Goal: Task Accomplishment & Management: Manage account settings

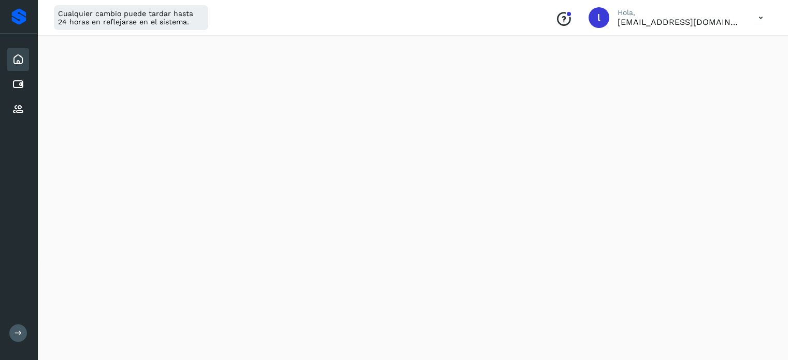
scroll to position [207, 0]
click at [6, 112] on div "Inicio Cuentas por pagar Proveedores" at bounding box center [18, 85] width 37 height 102
click at [12, 109] on icon at bounding box center [18, 109] width 12 height 12
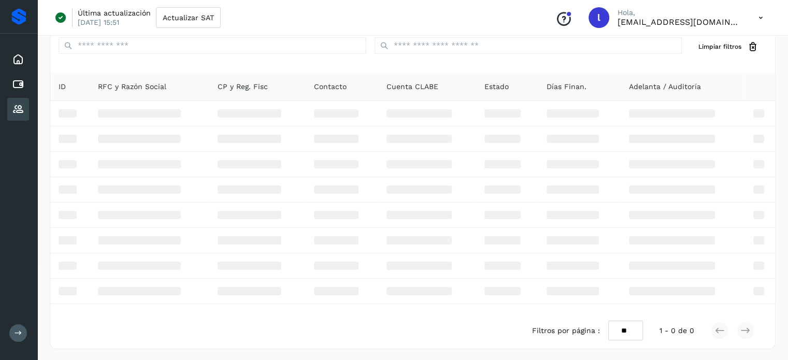
scroll to position [140, 0]
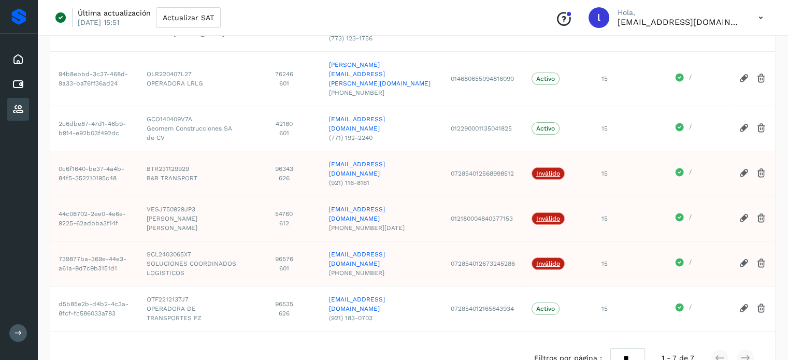
click at [760, 258] on icon at bounding box center [761, 263] width 11 height 11
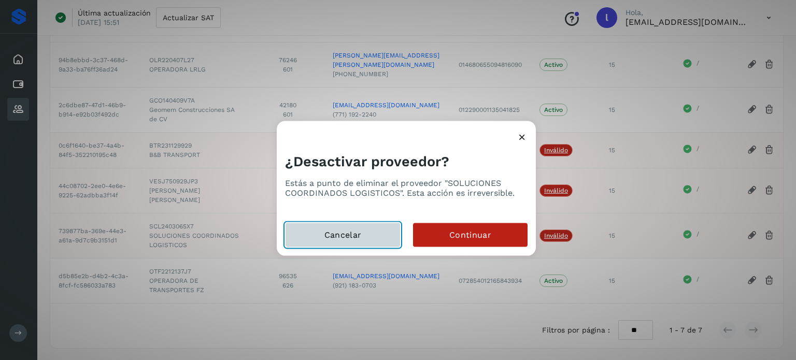
click at [322, 229] on button "Cancelar" at bounding box center [343, 235] width 116 height 25
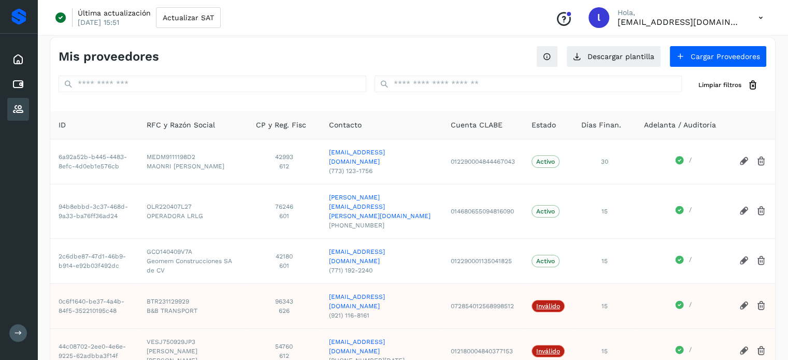
scroll to position [0, 0]
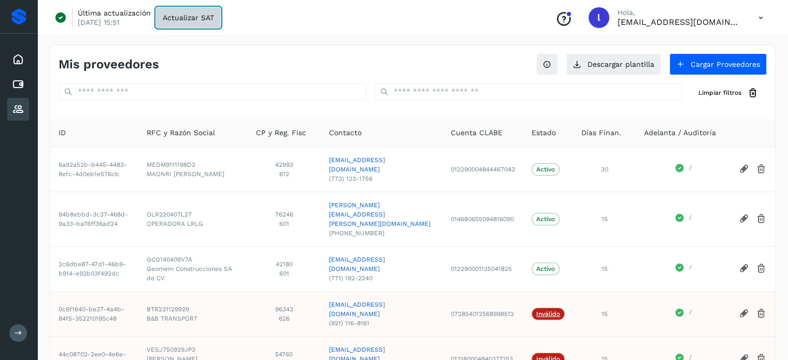
click at [195, 19] on span "Actualizar SAT" at bounding box center [188, 17] width 51 height 7
click at [20, 108] on icon at bounding box center [18, 109] width 12 height 12
click at [21, 86] on icon at bounding box center [18, 84] width 12 height 12
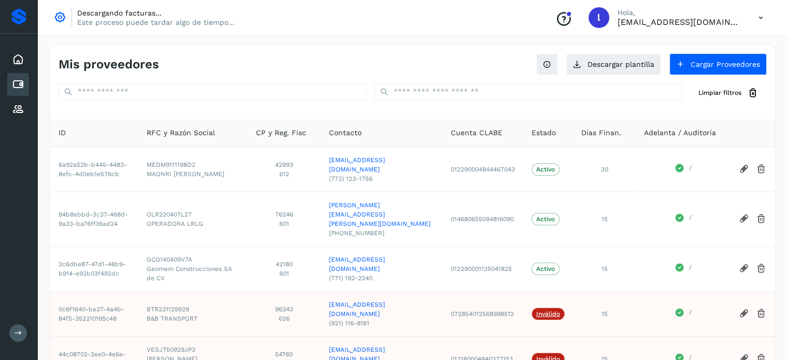
click at [19, 86] on icon at bounding box center [18, 84] width 12 height 12
click at [19, 65] on icon at bounding box center [18, 59] width 12 height 12
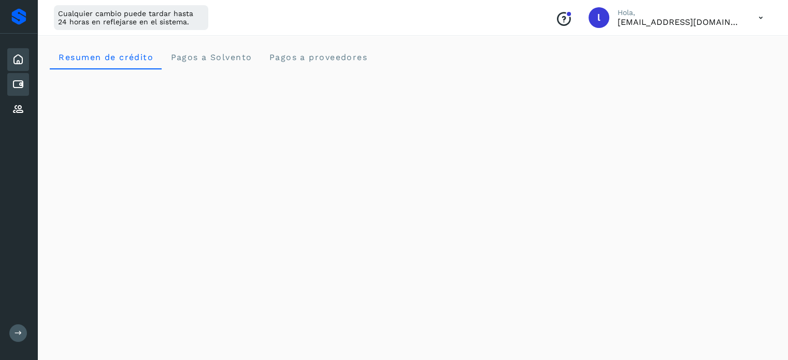
click at [13, 85] on icon at bounding box center [18, 84] width 12 height 12
click at [14, 84] on icon at bounding box center [18, 84] width 12 height 12
click at [19, 110] on icon at bounding box center [18, 109] width 12 height 12
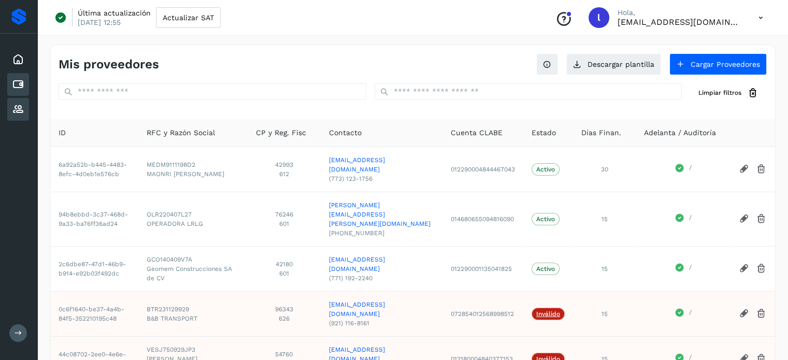
click at [20, 78] on icon at bounding box center [18, 84] width 12 height 12
click at [12, 84] on icon at bounding box center [18, 84] width 12 height 12
click at [13, 84] on icon at bounding box center [18, 84] width 12 height 12
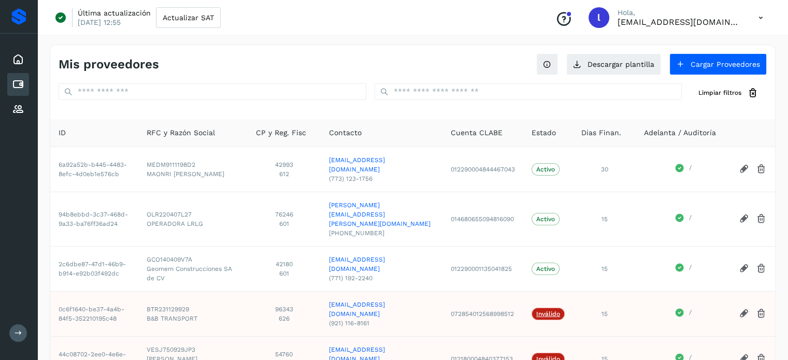
click at [13, 84] on icon at bounding box center [18, 84] width 12 height 12
click at [14, 84] on icon at bounding box center [18, 84] width 12 height 12
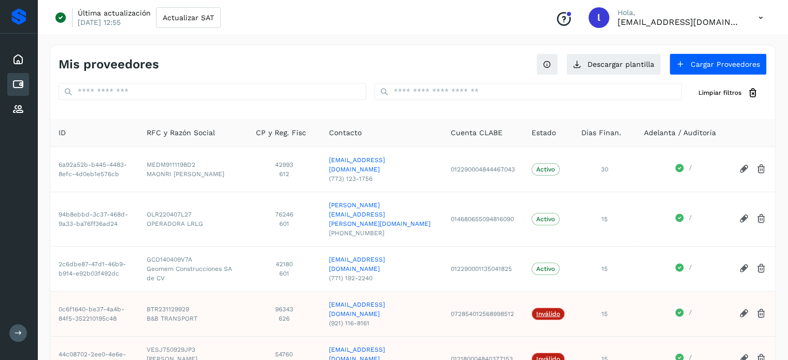
click at [14, 84] on icon at bounding box center [18, 84] width 12 height 12
click at [14, 85] on icon at bounding box center [18, 84] width 12 height 12
click at [8, 60] on div "Inicio" at bounding box center [18, 59] width 22 height 23
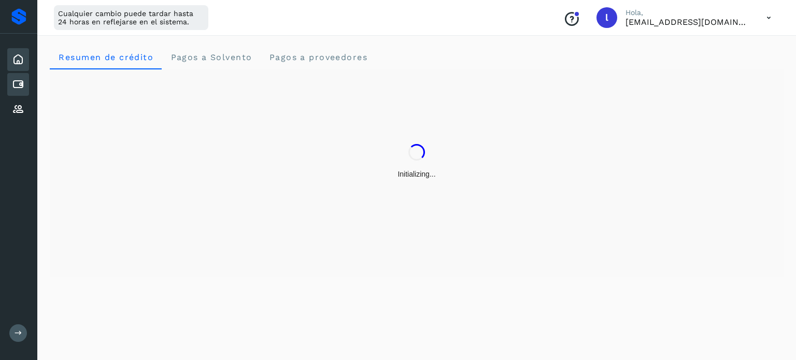
click at [19, 89] on icon at bounding box center [18, 84] width 12 height 12
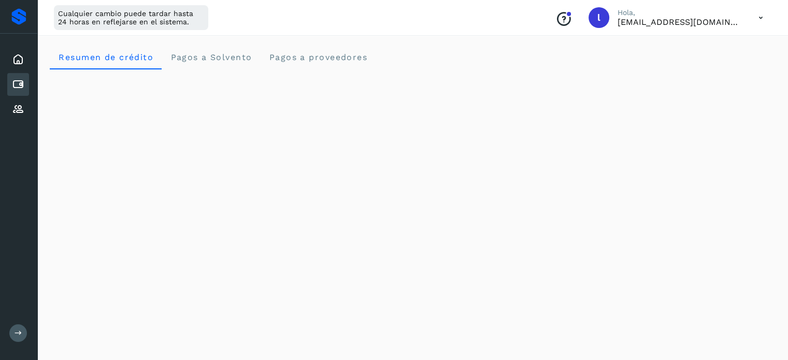
click at [21, 89] on icon at bounding box center [18, 84] width 12 height 12
click at [211, 61] on span "Pagos a Solvento" at bounding box center [211, 57] width 82 height 10
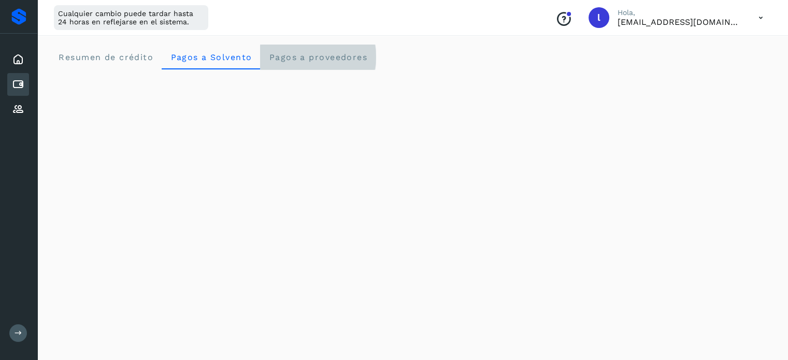
click at [300, 51] on proveedores "Pagos a proveedores" at bounding box center [318, 57] width 116 height 25
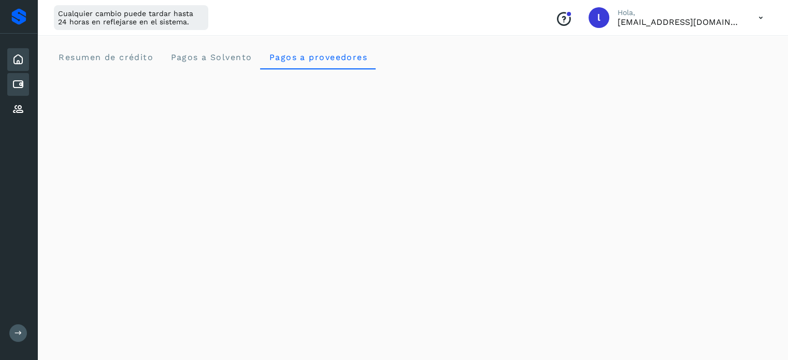
click at [19, 61] on icon at bounding box center [18, 59] width 12 height 12
click at [12, 83] on icon at bounding box center [18, 84] width 12 height 12
click at [17, 84] on icon at bounding box center [18, 84] width 12 height 12
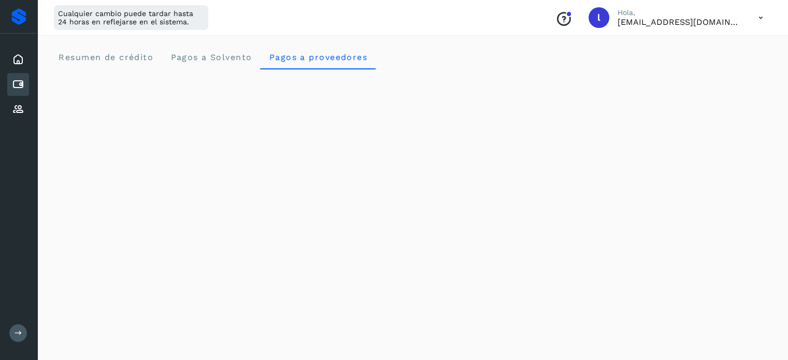
click at [17, 84] on icon at bounding box center [18, 84] width 12 height 12
click at [757, 20] on icon at bounding box center [760, 17] width 21 height 21
click at [706, 53] on div "Documentación" at bounding box center [709, 47] width 123 height 20
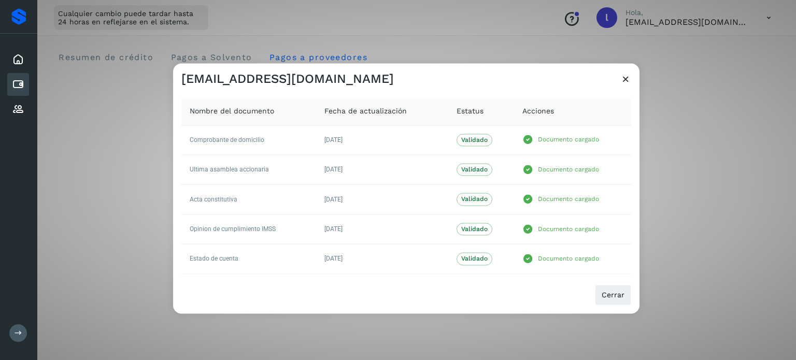
click at [630, 78] on icon at bounding box center [625, 79] width 11 height 11
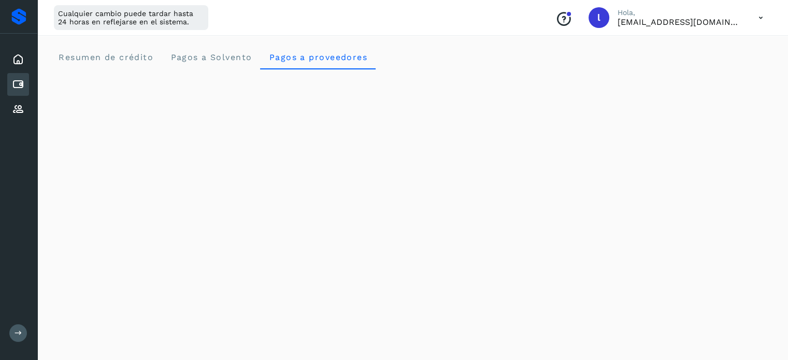
click at [8, 77] on div "Cuentas por pagar" at bounding box center [18, 84] width 22 height 23
click at [24, 333] on button at bounding box center [18, 333] width 18 height 18
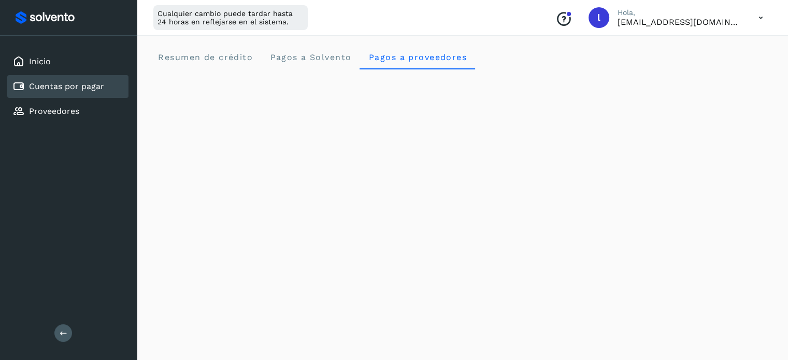
click at [88, 88] on link "Cuentas por pagar" at bounding box center [66, 86] width 75 height 10
click at [87, 87] on link "Cuentas por pagar" at bounding box center [66, 86] width 75 height 10
click at [50, 110] on link "Proveedores" at bounding box center [54, 111] width 50 height 10
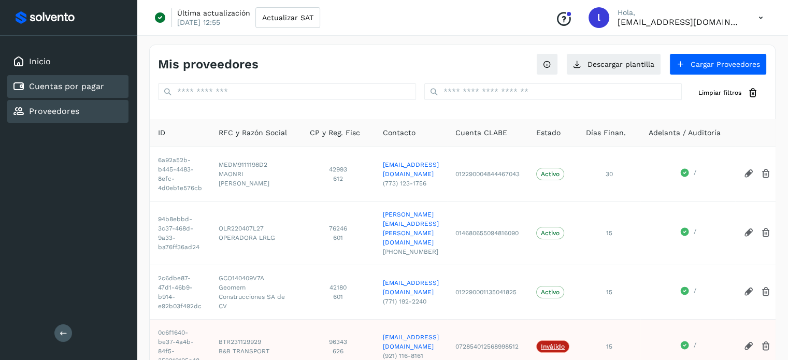
click at [65, 80] on div "Cuentas por pagar" at bounding box center [58, 86] width 92 height 12
click at [64, 80] on div "Cuentas por pagar" at bounding box center [58, 86] width 92 height 12
click at [748, 19] on div "Conoce nuestros beneficios l Hola, lc_broca@hotmail.com" at bounding box center [659, 18] width 224 height 24
click at [763, 15] on icon at bounding box center [760, 17] width 21 height 21
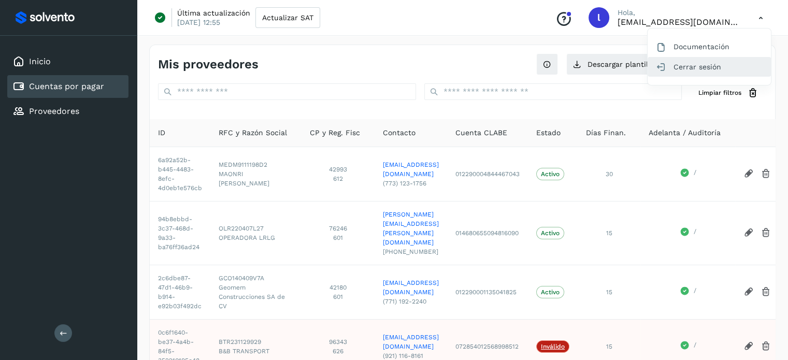
click at [691, 61] on div "Cerrar sesión" at bounding box center [709, 67] width 123 height 20
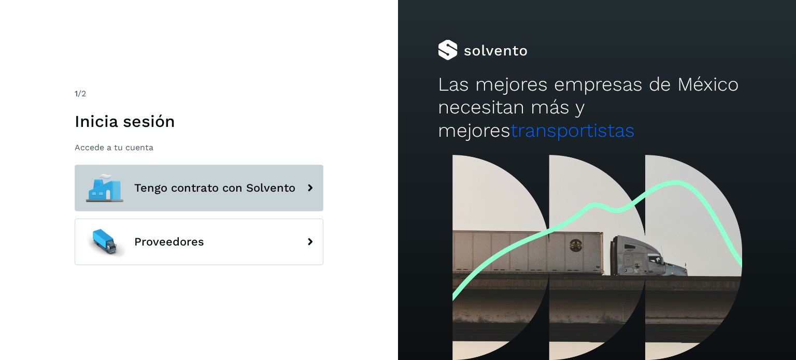
click at [232, 184] on span "Tengo contrato con Solvento" at bounding box center [214, 188] width 161 height 12
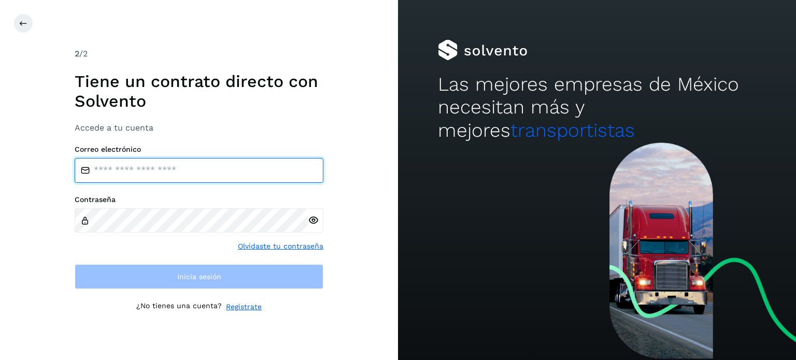
drag, startPoint x: 154, startPoint y: 172, endPoint x: 149, endPoint y: 127, distance: 44.9
click at [154, 172] on input "email" at bounding box center [199, 170] width 249 height 25
click at [173, 174] on input "email" at bounding box center [199, 170] width 249 height 25
type input "**********"
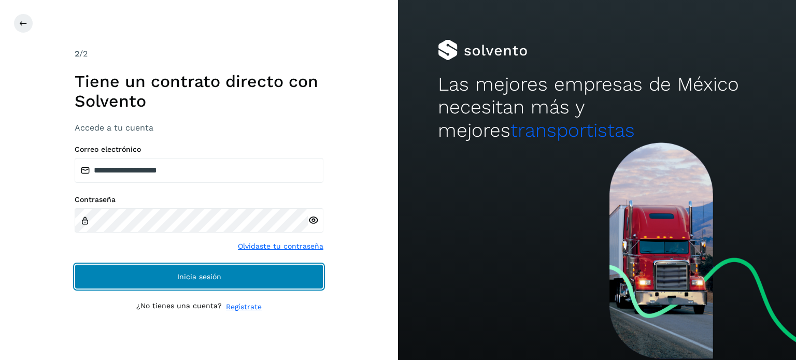
click at [196, 281] on button "Inicia sesión" at bounding box center [199, 276] width 249 height 25
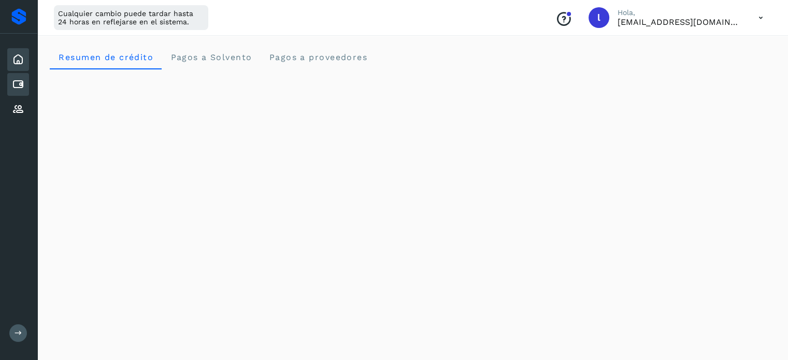
click at [14, 81] on icon at bounding box center [18, 84] width 12 height 12
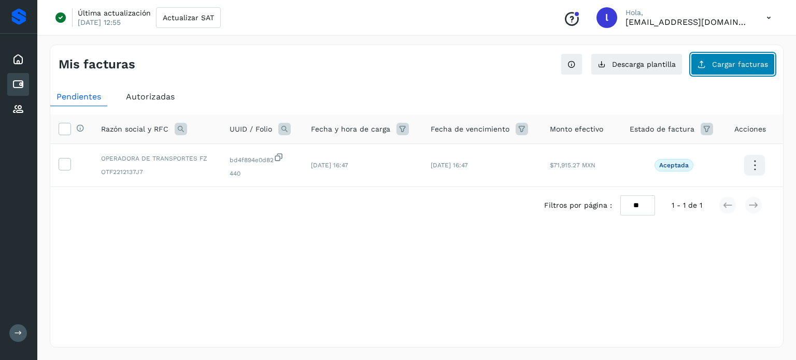
click at [723, 69] on button "Cargar facturas" at bounding box center [733, 64] width 84 height 22
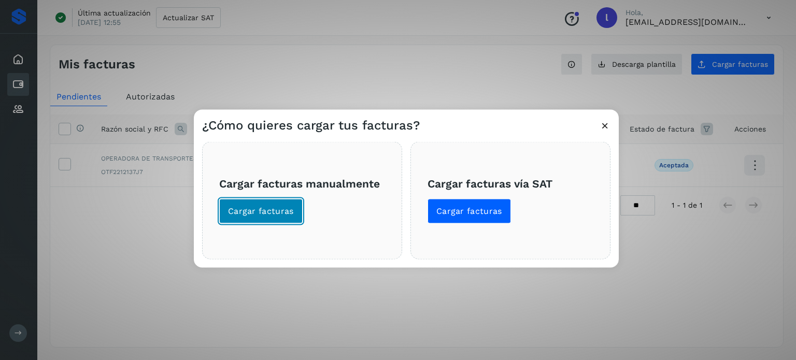
click at [276, 209] on span "Cargar facturas" at bounding box center [261, 210] width 66 height 11
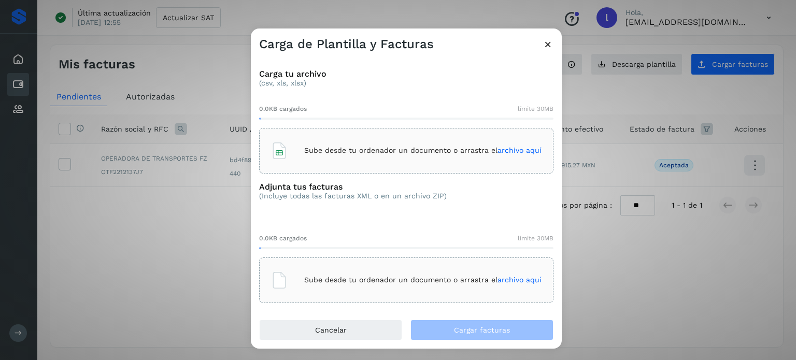
drag, startPoint x: 542, startPoint y: 45, endPoint x: 560, endPoint y: 42, distance: 18.3
click at [543, 44] on div "Carga de Plantilla y Facturas" at bounding box center [406, 41] width 311 height 24
click at [545, 42] on icon at bounding box center [548, 44] width 11 height 11
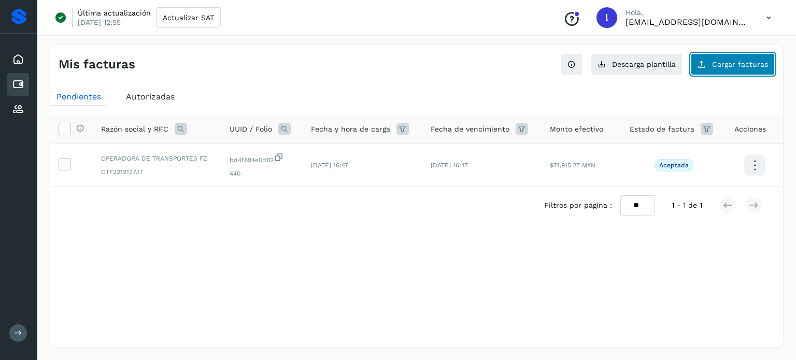
click at [732, 64] on span "Cargar facturas" at bounding box center [740, 64] width 56 height 7
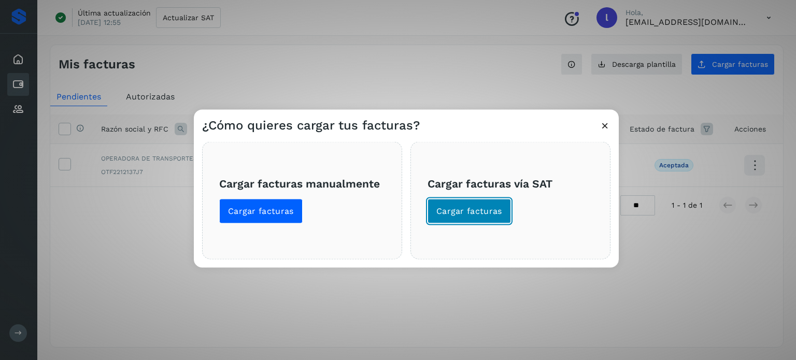
click at [471, 212] on span "Cargar facturas" at bounding box center [469, 210] width 66 height 11
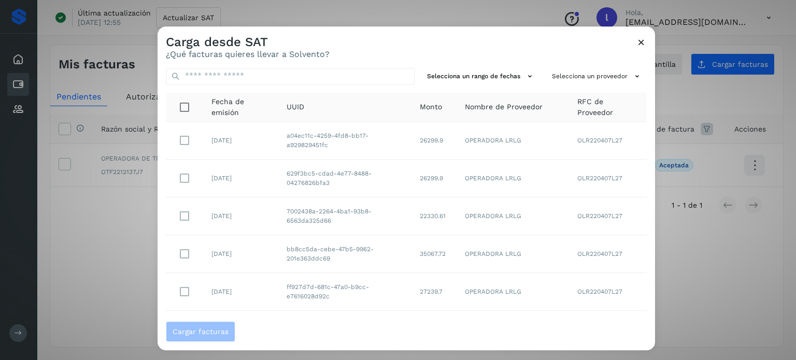
click at [643, 40] on icon at bounding box center [641, 42] width 11 height 11
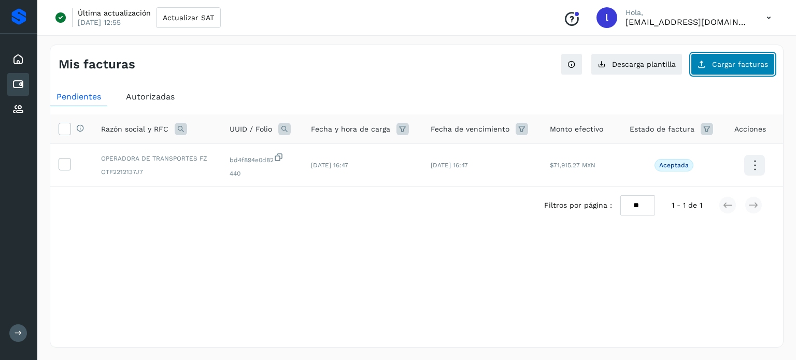
click at [701, 63] on icon at bounding box center [701, 64] width 8 height 8
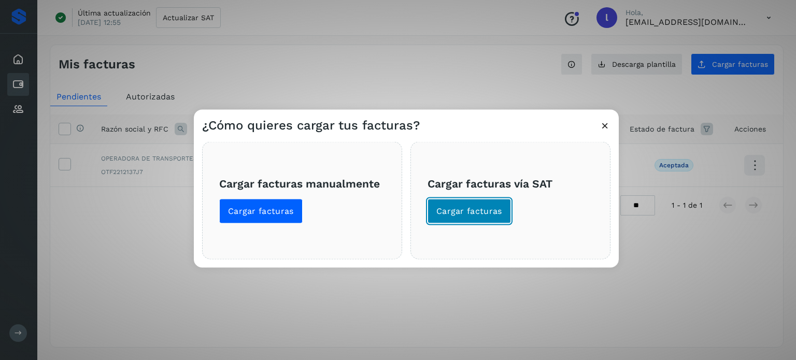
click at [482, 207] on span "Cargar facturas" at bounding box center [469, 210] width 66 height 11
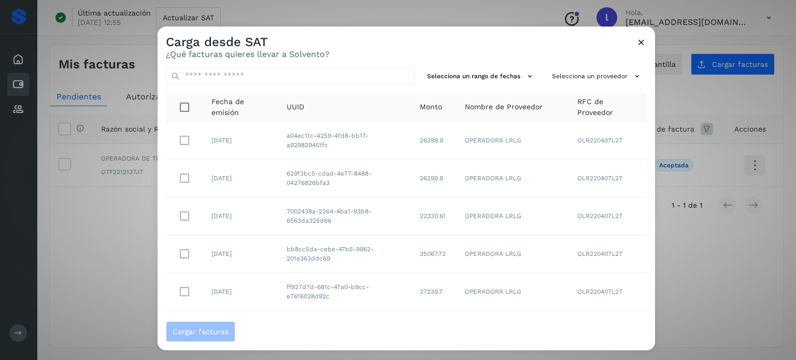
click at [646, 42] on div "Carga desde SAT ¿Qué facturas quieres llevar a Solvento?" at bounding box center [406, 42] width 497 height 33
click at [640, 42] on icon at bounding box center [641, 42] width 11 height 11
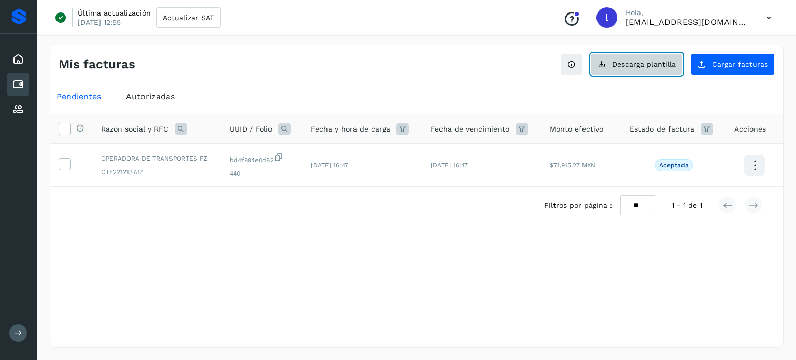
click at [623, 65] on span "Descarga plantilla" at bounding box center [644, 64] width 64 height 7
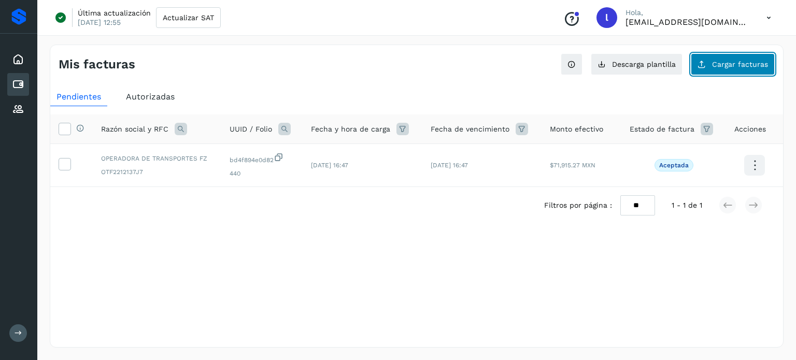
click at [711, 66] on button "Cargar facturas" at bounding box center [733, 64] width 84 height 22
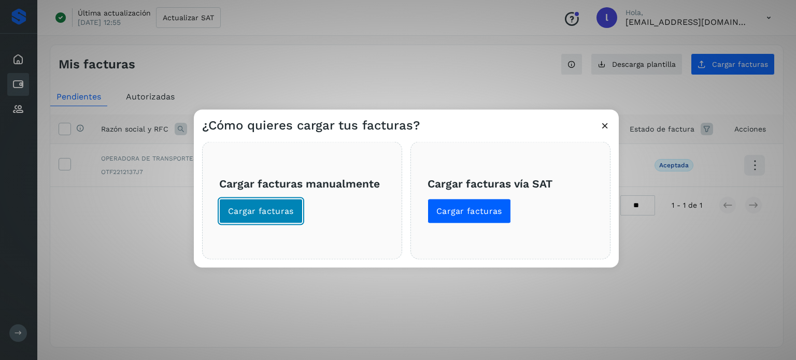
click at [246, 215] on span "Cargar facturas" at bounding box center [261, 210] width 66 height 11
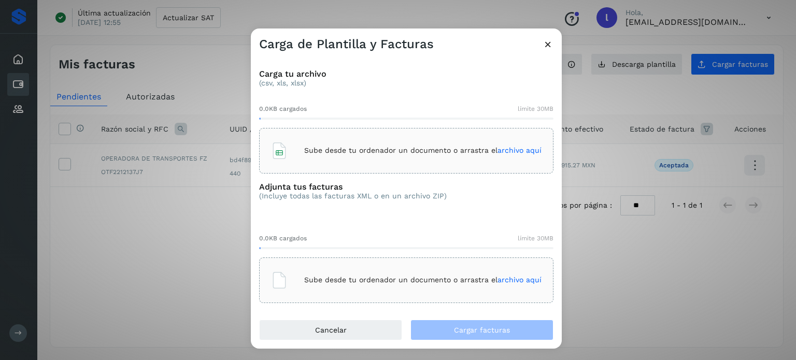
click at [508, 152] on span "archivo aquí" at bounding box center [519, 150] width 44 height 8
click at [446, 145] on div "fz 526.xlsx" at bounding box center [406, 151] width 294 height 46
click at [438, 284] on p "Sube desde tu ordenador un documento o arrastra el archivo aquí" at bounding box center [422, 280] width 237 height 9
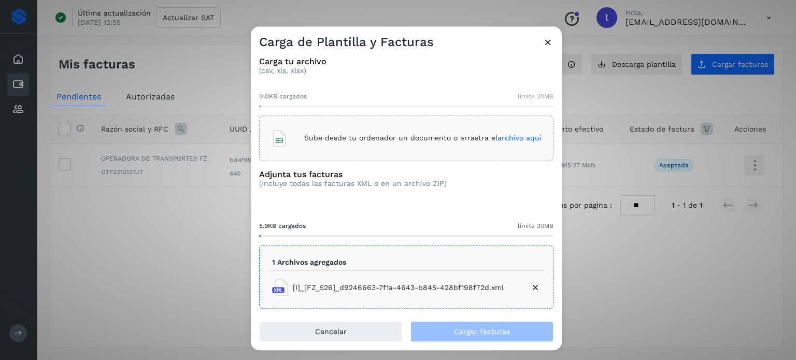
scroll to position [14, 0]
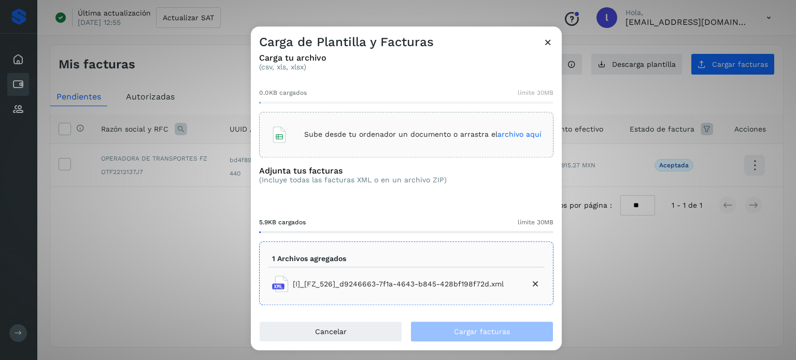
click at [514, 133] on span "archivo aquí" at bounding box center [519, 134] width 44 height 8
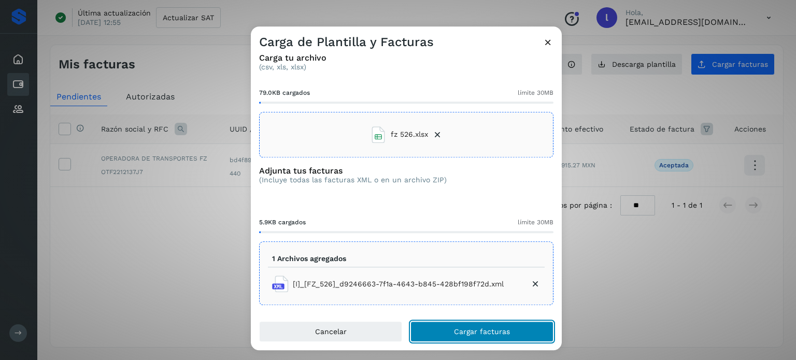
click at [475, 337] on button "Cargar facturas" at bounding box center [481, 331] width 143 height 21
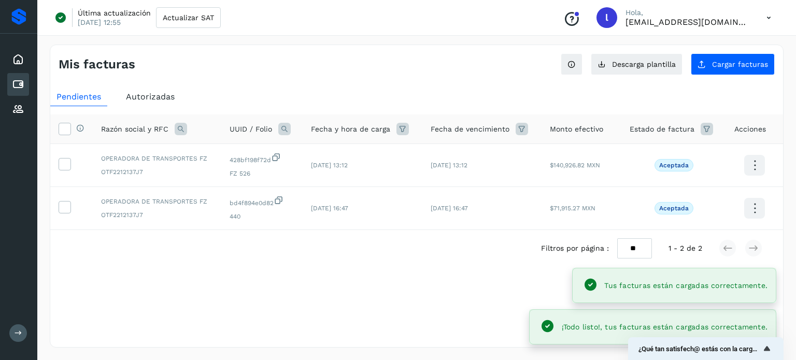
click at [333, 298] on div "Selecciona una fecha" at bounding box center [416, 292] width 733 height 17
click at [58, 167] on td at bounding box center [71, 165] width 42 height 43
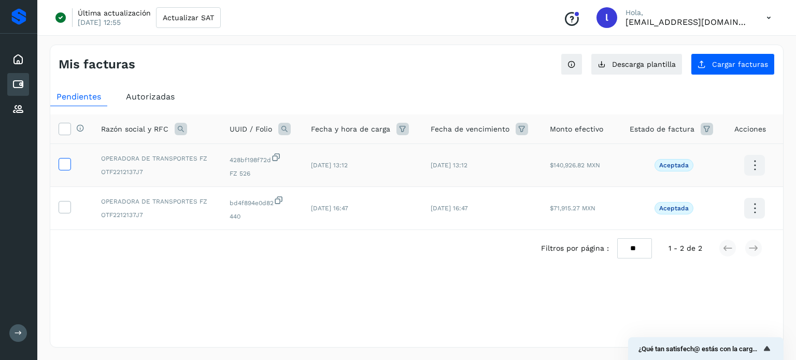
click at [65, 164] on icon at bounding box center [64, 163] width 11 height 11
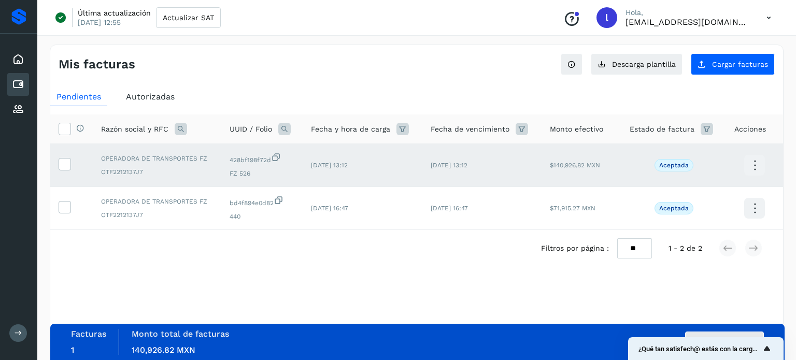
click at [766, 347] on icon "Mostrar encuesta - ¿Qué tan satisfech@ estás con la carga de tus facturas?" at bounding box center [767, 348] width 6 height 5
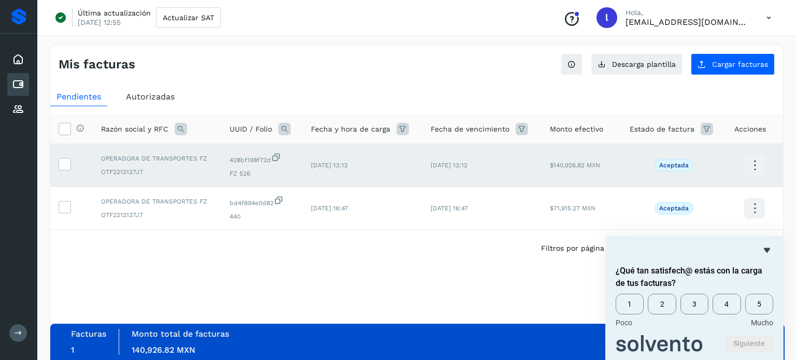
click at [763, 257] on div "¿Qué tan satisfech@ estás con la carga de tus facturas? 1 2 3 4 5 Poco Mucho Si…" at bounding box center [695, 298] width 158 height 108
click at [763, 252] on icon "Ocultar encuesta" at bounding box center [767, 250] width 12 height 12
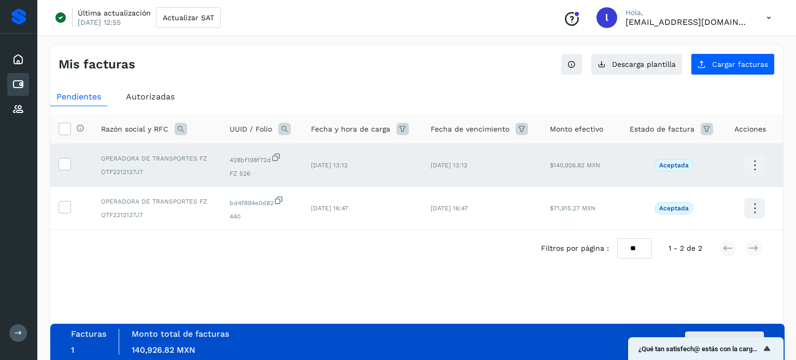
drag, startPoint x: 743, startPoint y: 348, endPoint x: 624, endPoint y: 348, distance: 118.1
click at [624, 348] on body "Inicio Cuentas por pagar Proveedores Salir Última actualización [DATE] 12:55 Ac…" at bounding box center [398, 180] width 796 height 360
click at [723, 335] on button "Autorizar facturas" at bounding box center [724, 342] width 79 height 21
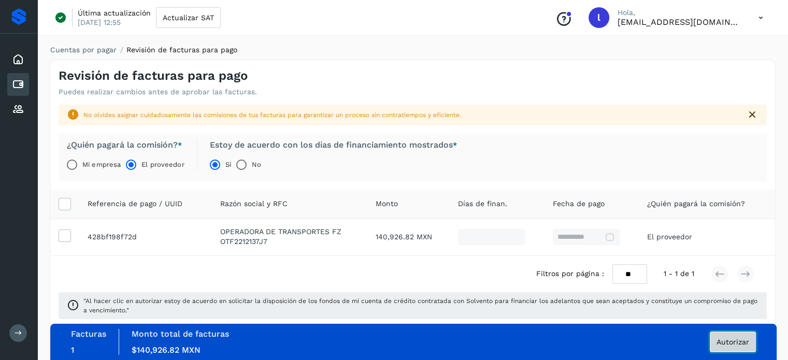
click at [732, 341] on span "Autorizar" at bounding box center [733, 341] width 33 height 7
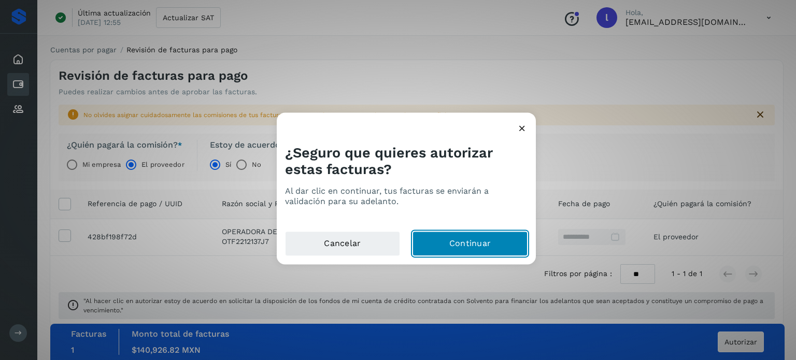
click at [462, 246] on button "Continuar" at bounding box center [469, 243] width 115 height 25
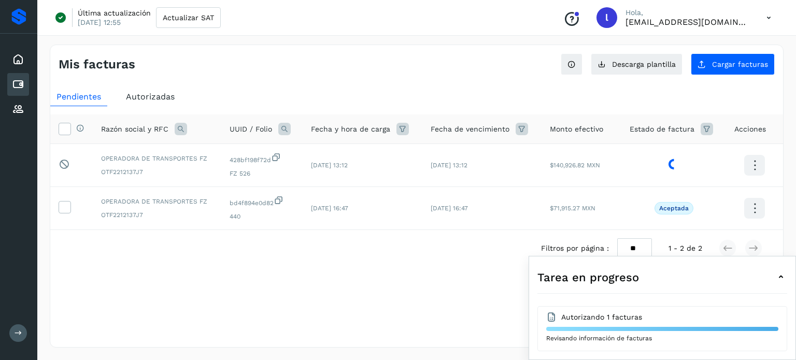
click at [779, 277] on icon at bounding box center [781, 277] width 12 height 12
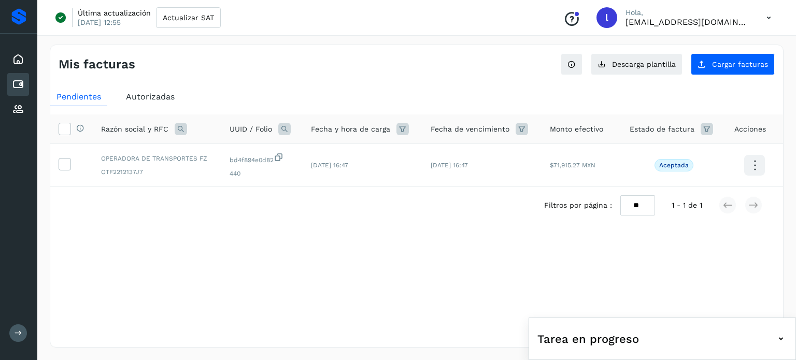
click at [375, 201] on div "Filtros por página : ** ** ** 1 - 1 de 1" at bounding box center [416, 205] width 733 height 37
click at [767, 20] on icon at bounding box center [768, 17] width 21 height 21
click at [707, 64] on div "Cerrar sesión" at bounding box center [717, 67] width 123 height 20
